Goal: Transaction & Acquisition: Download file/media

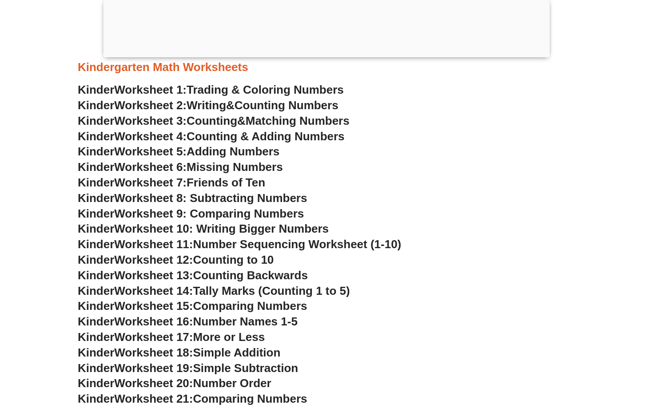
scroll to position [372, 0]
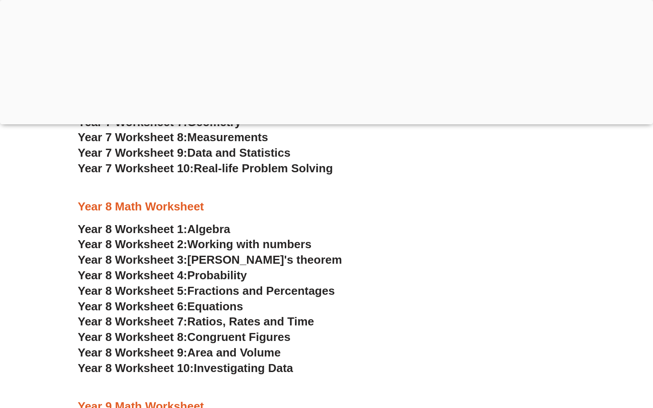
scroll to position [2768, 0]
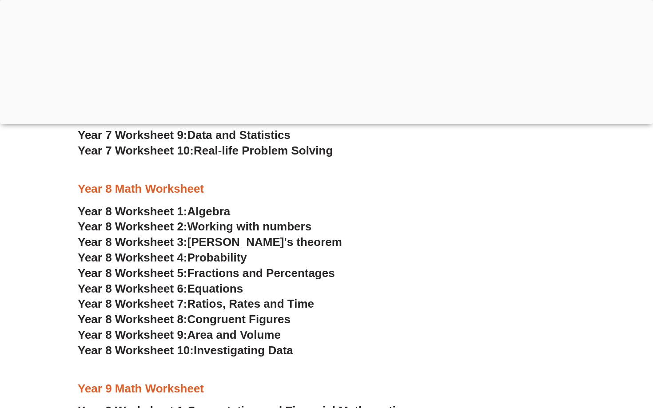
click at [163, 210] on span "Year 8 Worksheet 1:" at bounding box center [133, 211] width 110 height 13
